Goal: Information Seeking & Learning: Learn about a topic

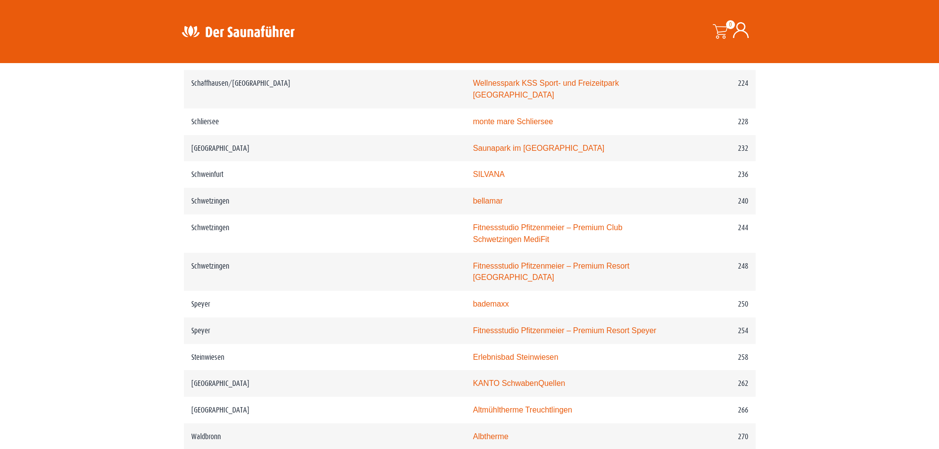
scroll to position [2070, 0]
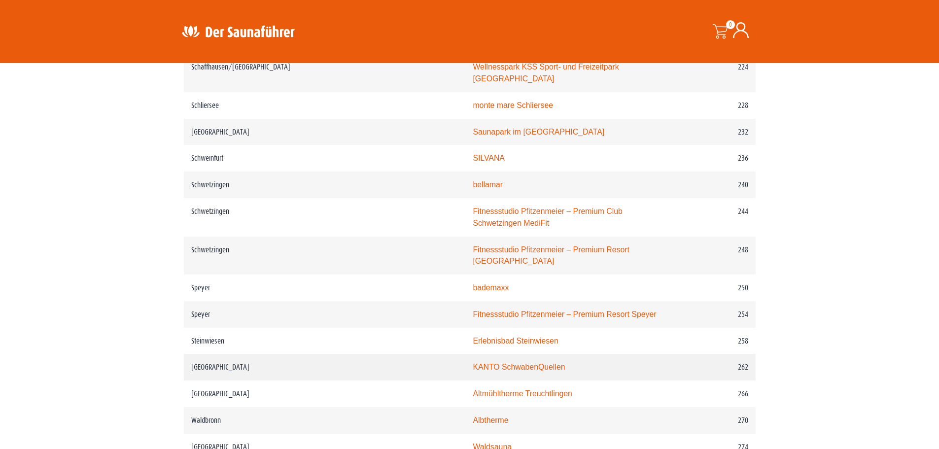
click at [382, 354] on td "Stuttgart" at bounding box center [325, 367] width 282 height 27
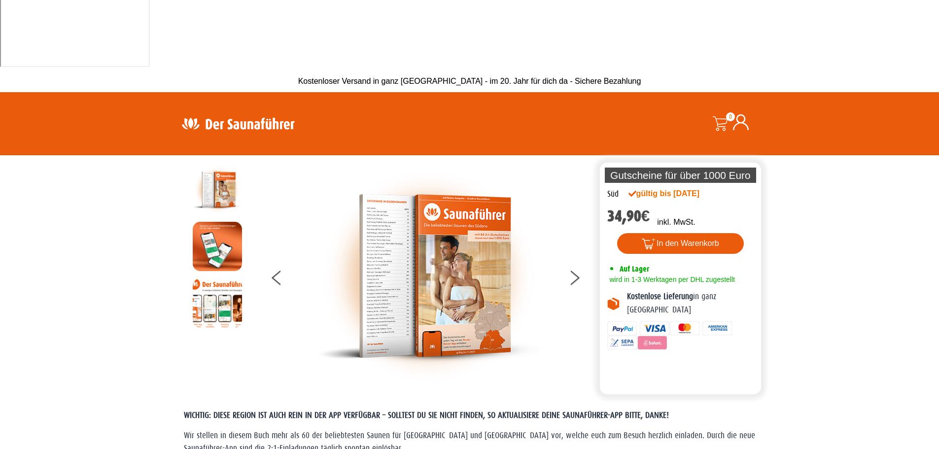
scroll to position [0, 0]
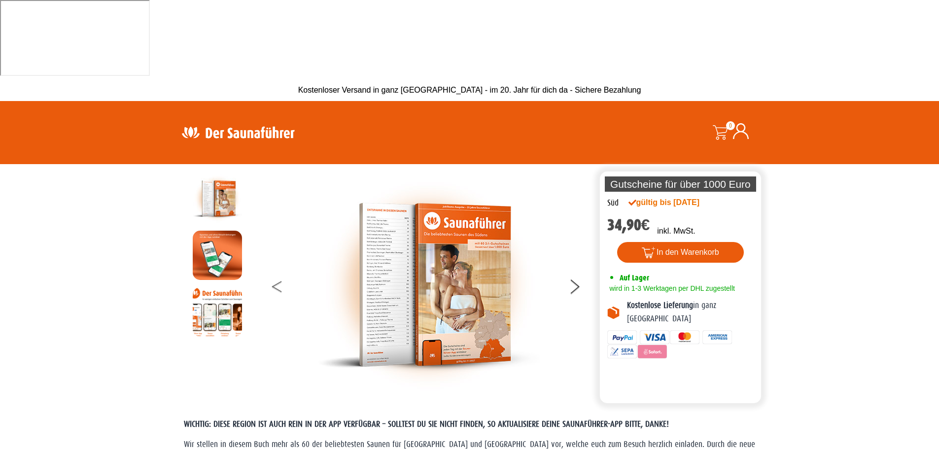
click at [276, 276] on button at bounding box center [284, 288] width 25 height 25
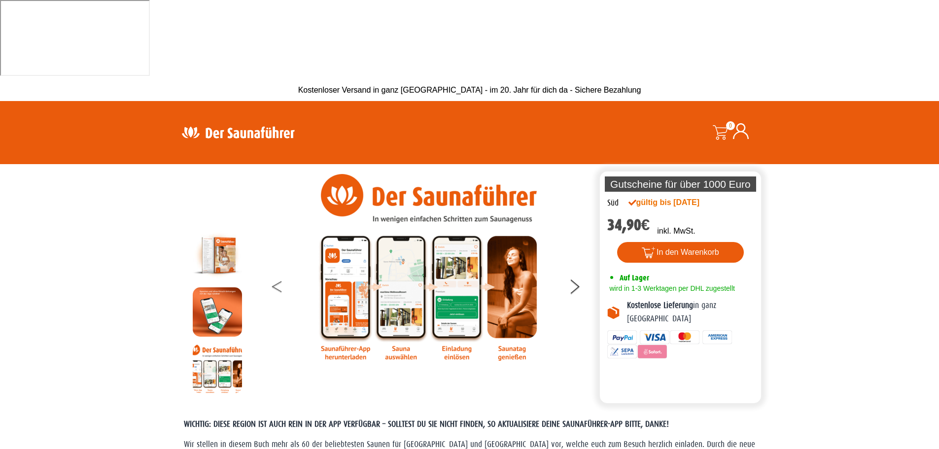
click at [276, 276] on button at bounding box center [284, 288] width 25 height 25
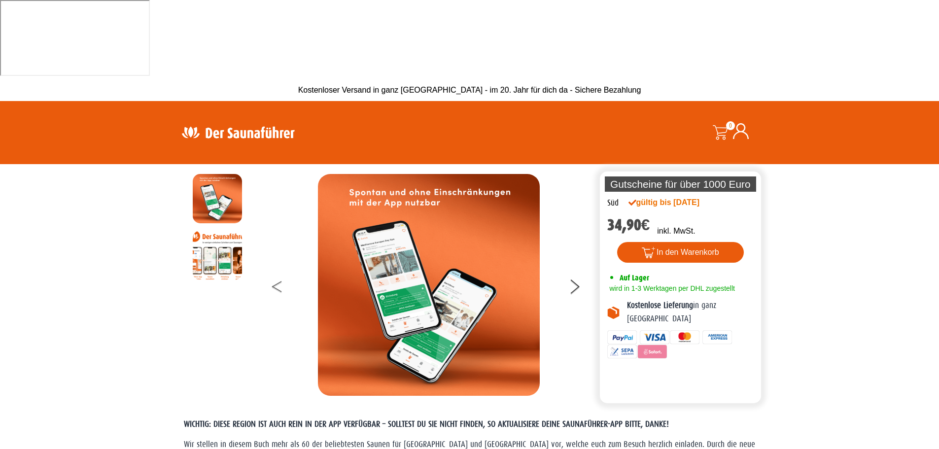
click at [276, 276] on button at bounding box center [284, 288] width 25 height 25
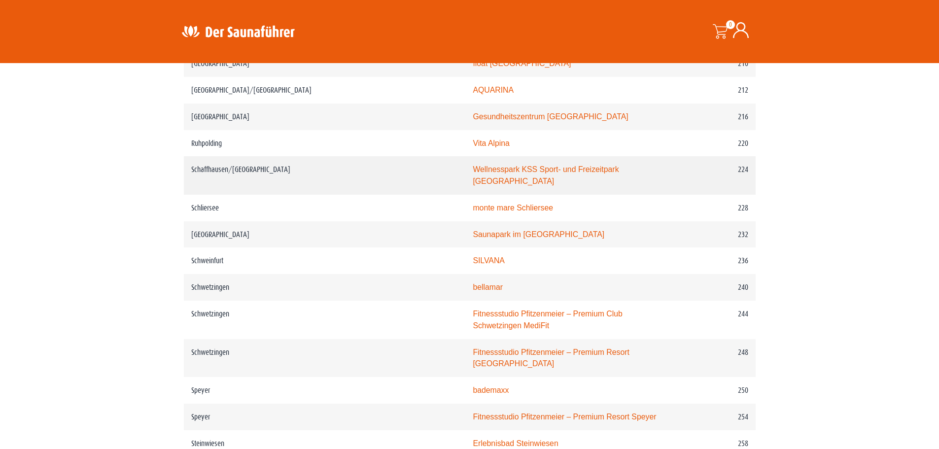
scroll to position [1971, 0]
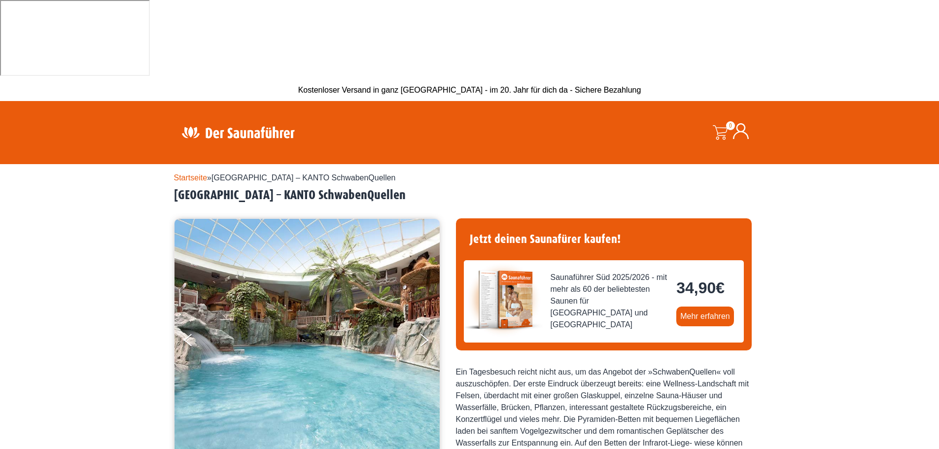
drag, startPoint x: 449, startPoint y: 213, endPoint x: 448, endPoint y: 207, distance: 5.5
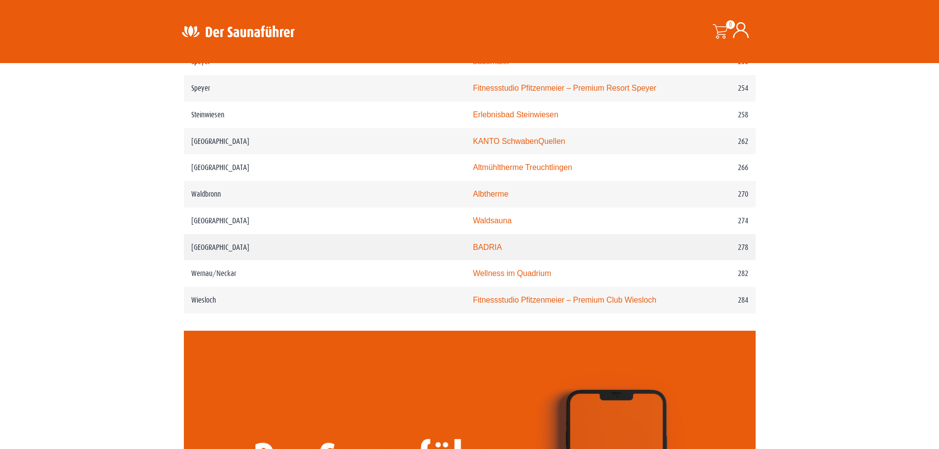
scroll to position [2236, 0]
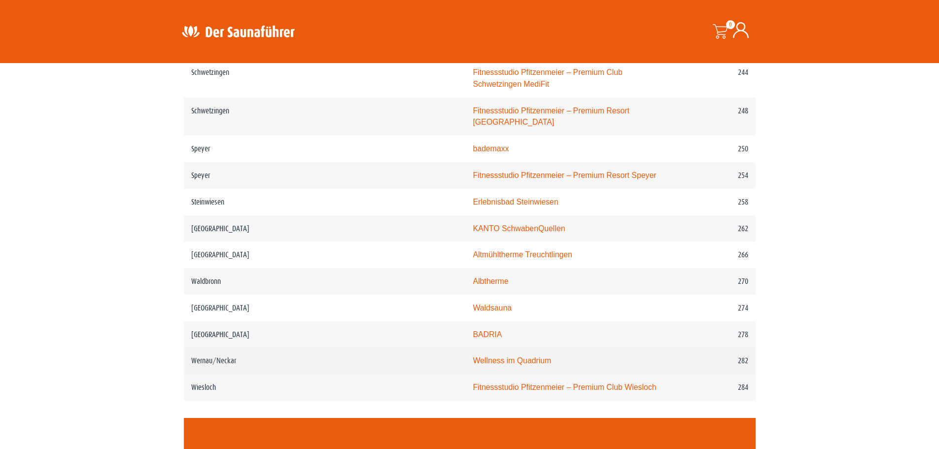
click at [473, 356] on link "Wellness im Quadrium" at bounding box center [512, 360] width 78 height 8
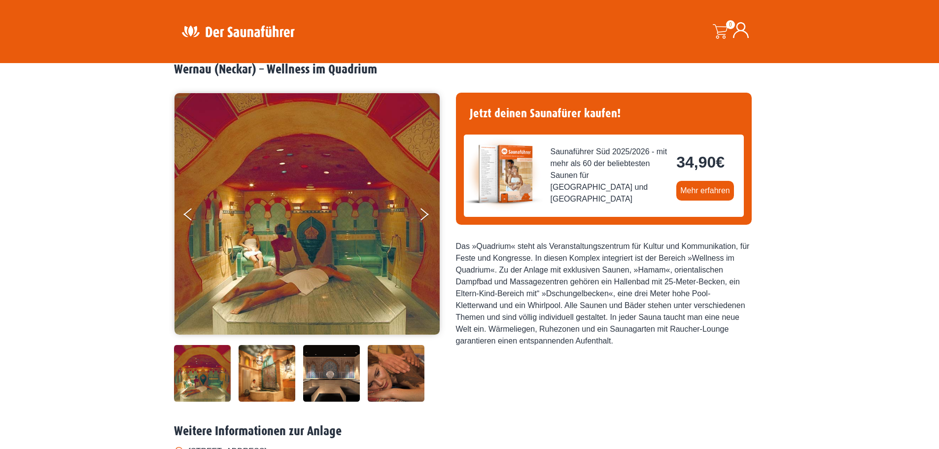
scroll to position [148, 0]
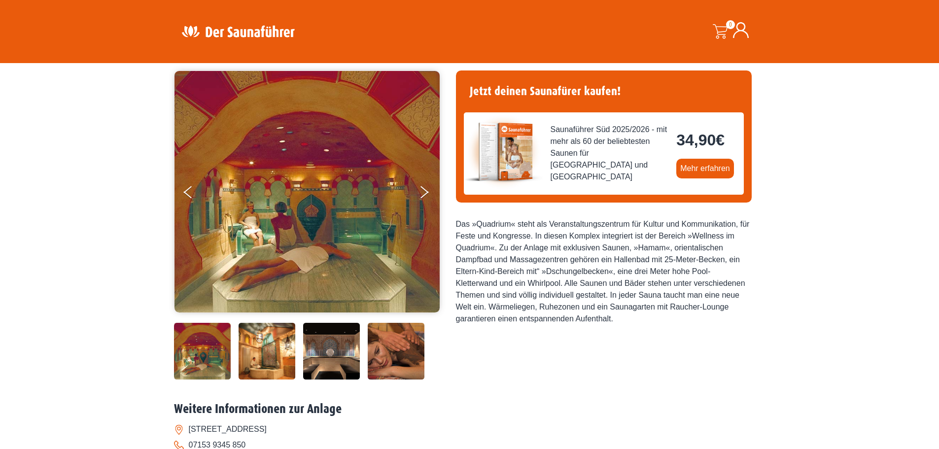
click at [281, 323] on img at bounding box center [267, 351] width 57 height 57
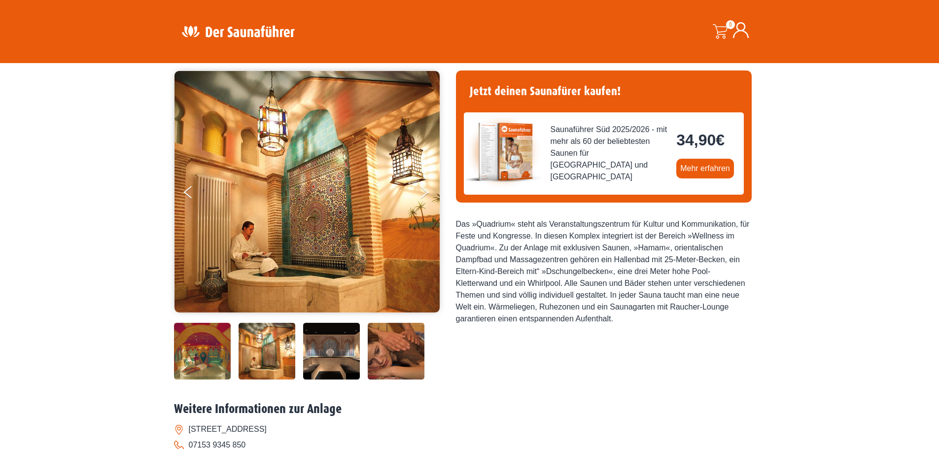
click at [340, 323] on img at bounding box center [331, 351] width 57 height 57
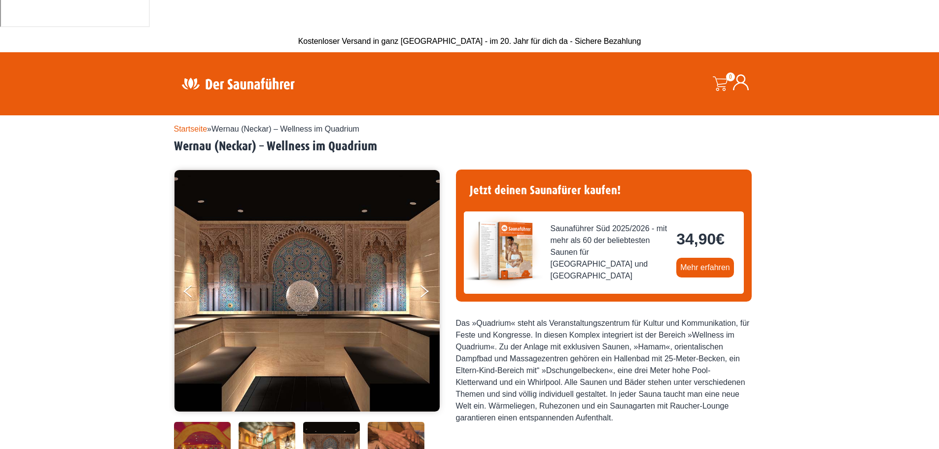
scroll to position [0, 0]
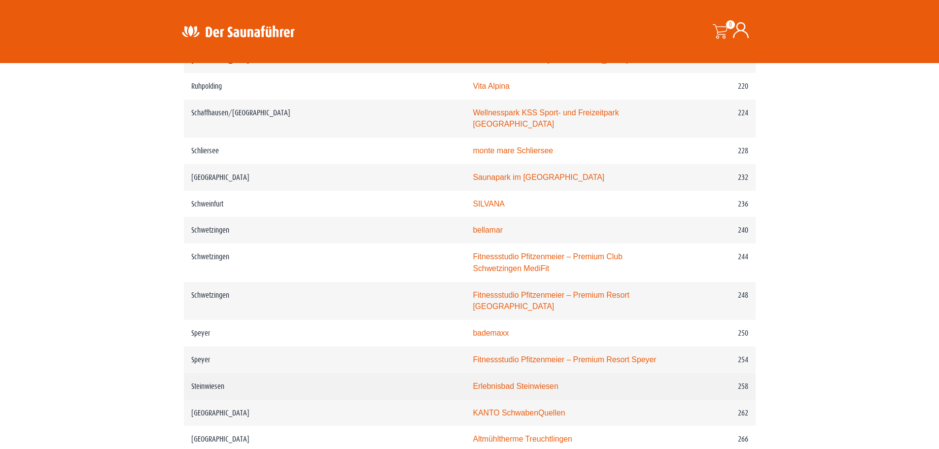
scroll to position [1990, 0]
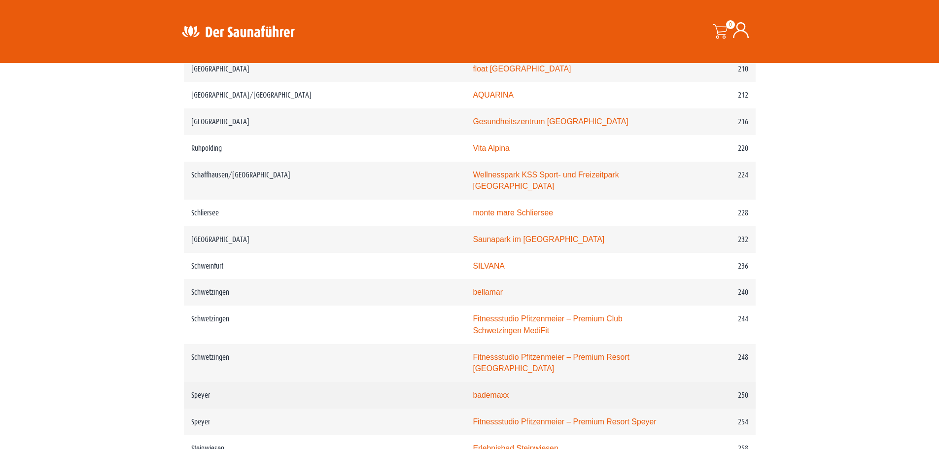
click at [473, 391] on link "bademaxx" at bounding box center [491, 395] width 36 height 8
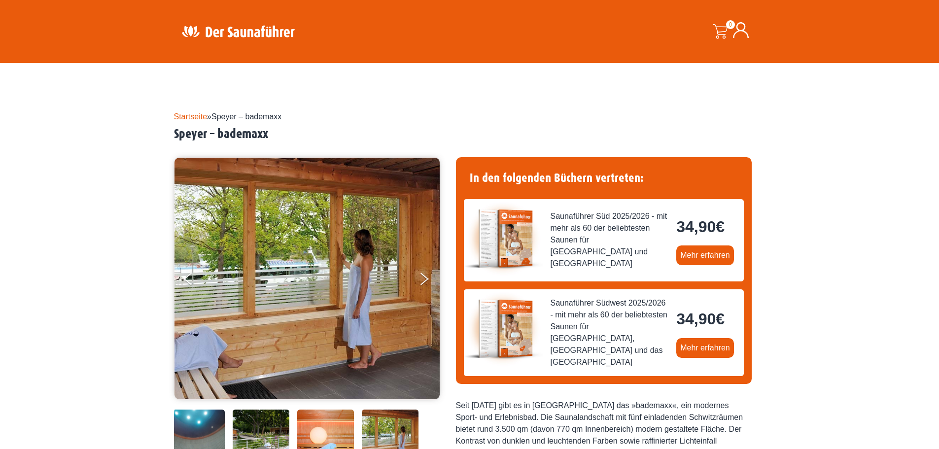
scroll to position [49, 0]
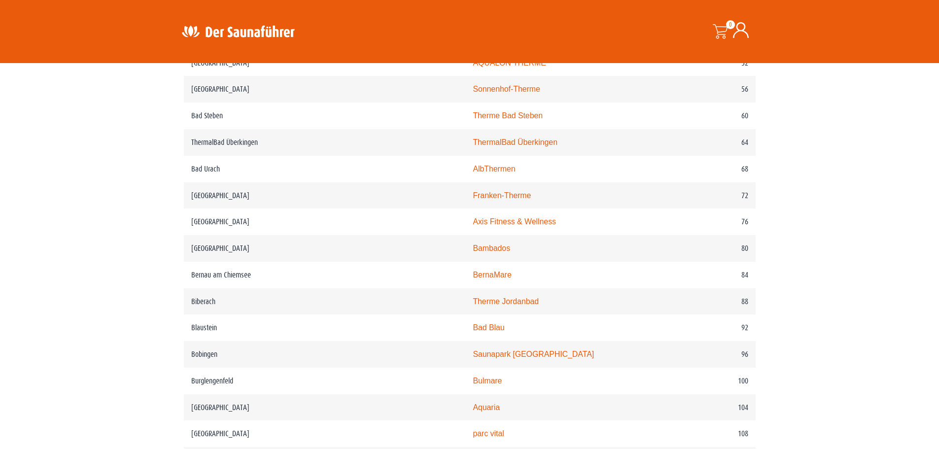
scroll to position [807, 0]
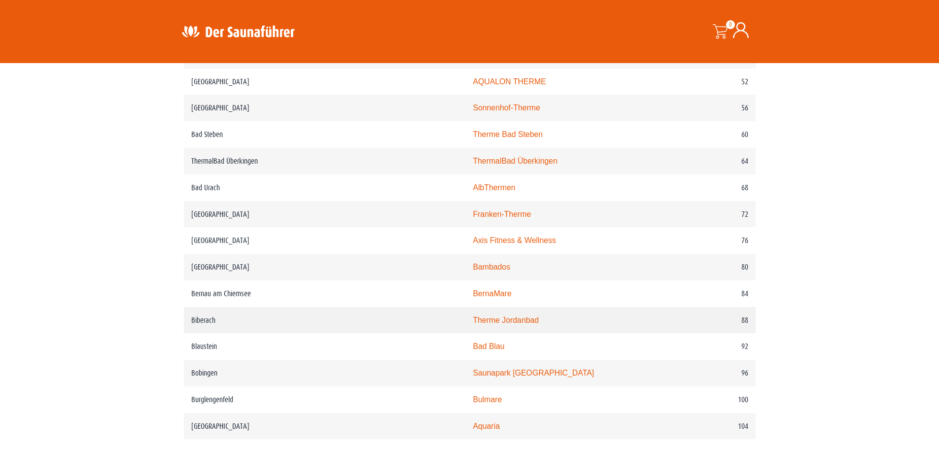
click at [473, 316] on link "Therme Jordanbad" at bounding box center [506, 320] width 66 height 8
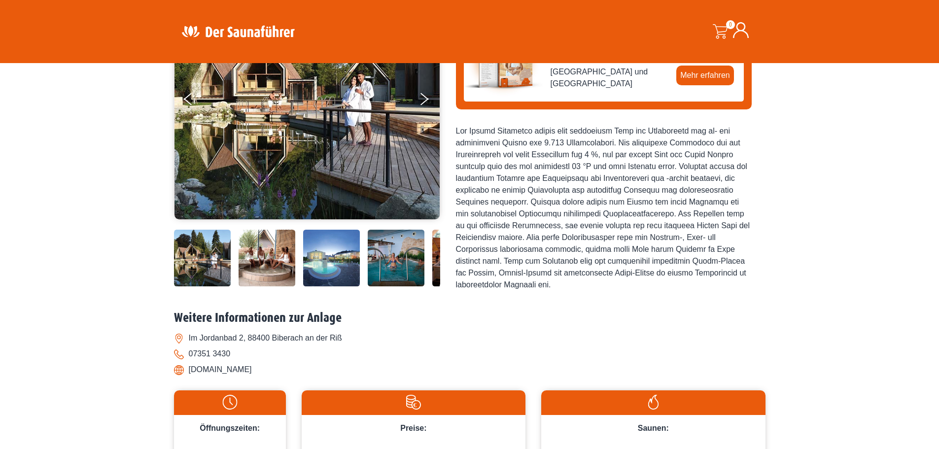
scroll to position [246, 0]
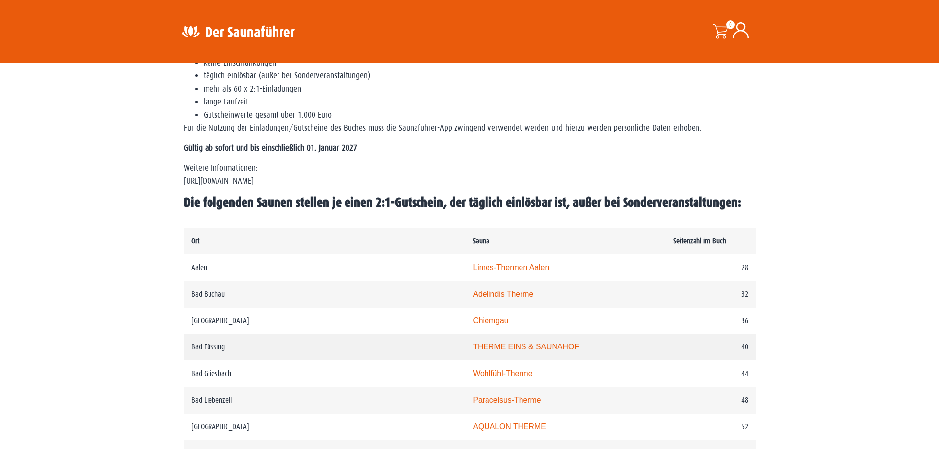
scroll to position [453, 0]
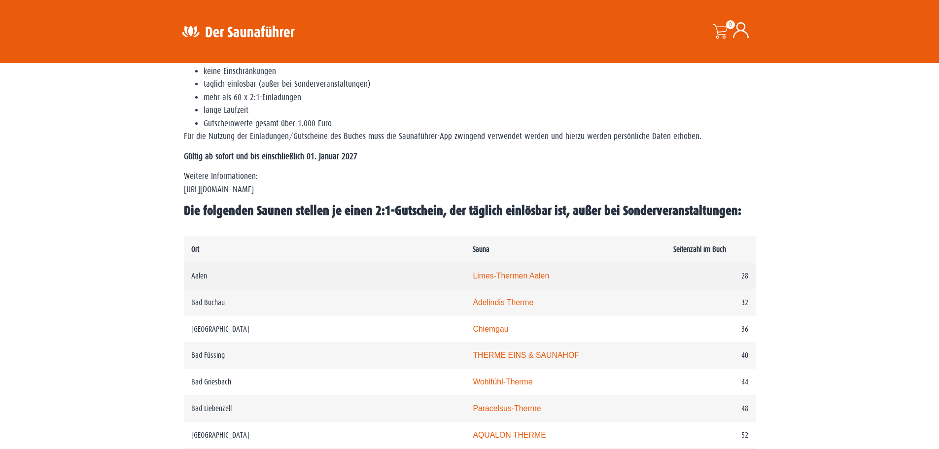
click at [473, 272] on link "Limes-Thermen Aalen" at bounding box center [511, 276] width 76 height 8
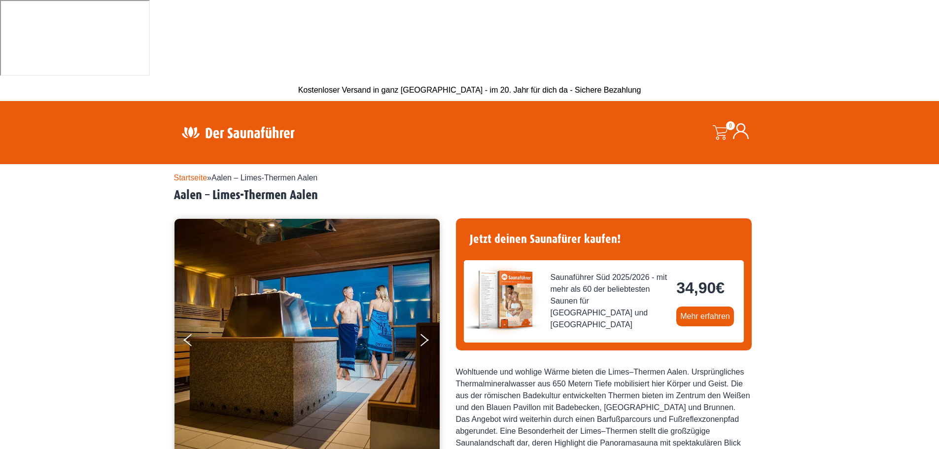
drag, startPoint x: 395, startPoint y: 231, endPoint x: 394, endPoint y: 226, distance: 5.0
